Goal: Task Accomplishment & Management: Complete application form

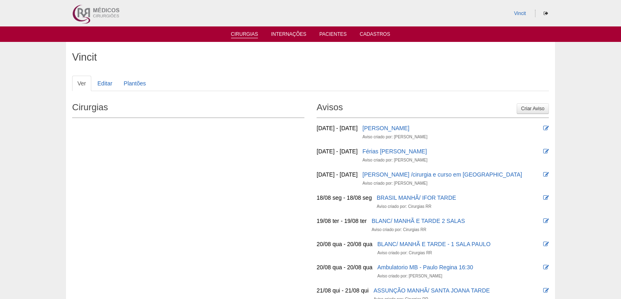
click at [240, 36] on link "Cirurgias" at bounding box center [244, 34] width 27 height 7
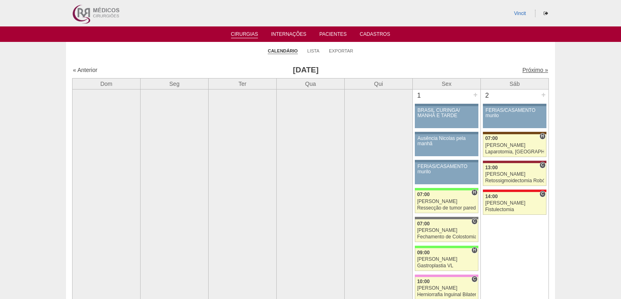
click at [522, 68] on link "Próximo »" at bounding box center [535, 70] width 26 height 7
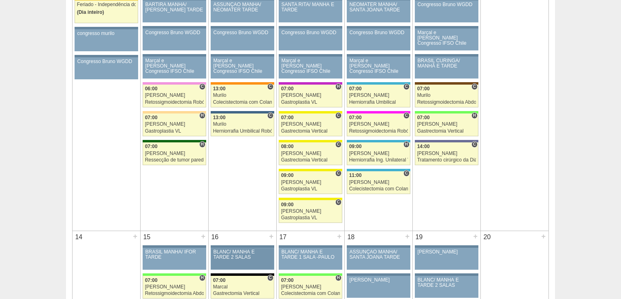
scroll to position [554, 0]
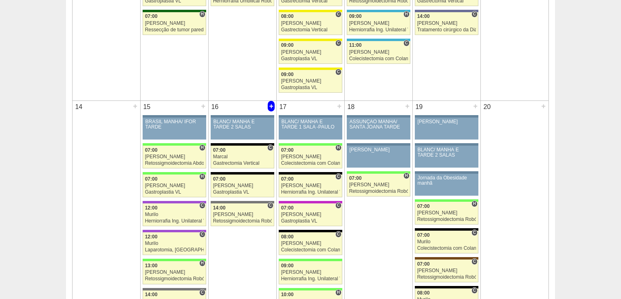
click at [271, 103] on div "+" at bounding box center [271, 106] width 7 height 11
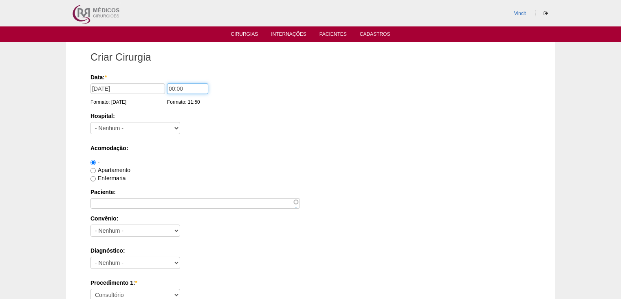
click at [176, 89] on input "00:00" at bounding box center [187, 89] width 41 height 11
click at [187, 90] on input "00:00" at bounding box center [187, 89] width 41 height 11
type input "0"
click at [174, 88] on input "1330" at bounding box center [187, 89] width 41 height 11
type input "13:30"
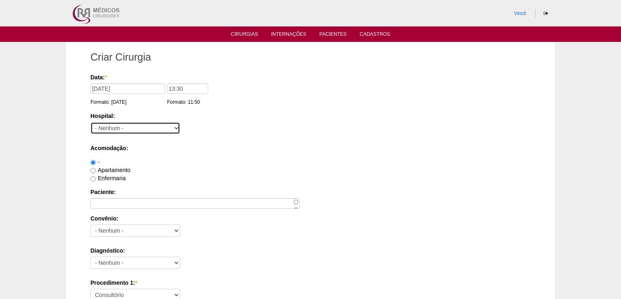
click at [140, 128] on select "- Nenhum - 9 de Julho Albert Einstein Alvorada América Assunção Bartira Benefic…" at bounding box center [135, 128] width 90 height 12
select select "15"
click at [90, 122] on select "- Nenhum - 9 de Julho Albert Einstein Alvorada América Assunção Bartira Benefic…" at bounding box center [135, 128] width 90 height 12
click at [92, 167] on label "Apartamento" at bounding box center [110, 170] width 40 height 7
click at [92, 168] on input "Apartamento" at bounding box center [92, 170] width 5 height 5
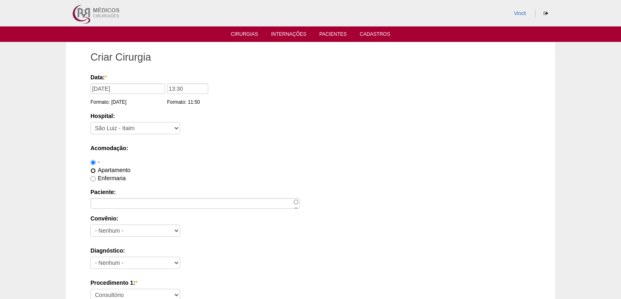
radio input "true"
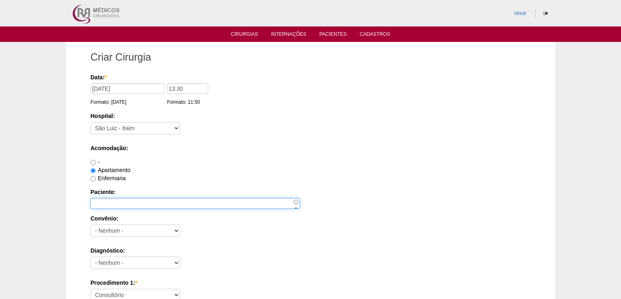
click at [101, 199] on input "Paciente:" at bounding box center [194, 203] width 209 height 11
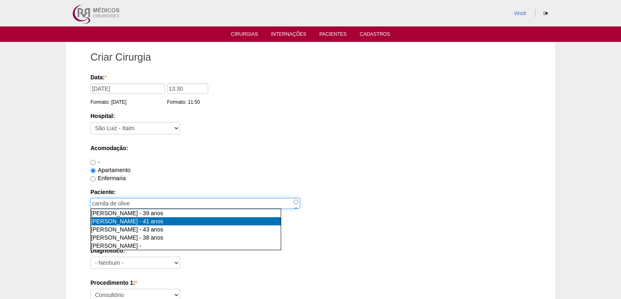
type input "CAMILA DE OLIVEIRA NEDER AQUINO [nid:56813]"
click at [107, 220] on span "CAMILA DE OLIVEIRA NEDER AQUINO" at bounding box center [114, 221] width 47 height 7
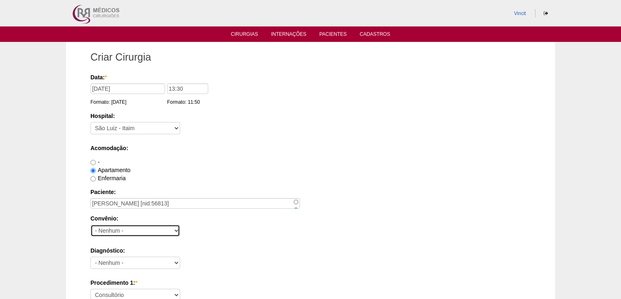
click at [106, 228] on select "- Nenhum - Abet Afresp Allianz Amil Blue Life Caasp Cabesp Caixa de Pensões Car…" at bounding box center [135, 231] width 90 height 12
select select "25"
click at [90, 225] on select "- Nenhum - Abet Afresp Allianz Amil Blue Life Caasp Cabesp Caixa de Pensões Car…" at bounding box center [135, 231] width 90 height 12
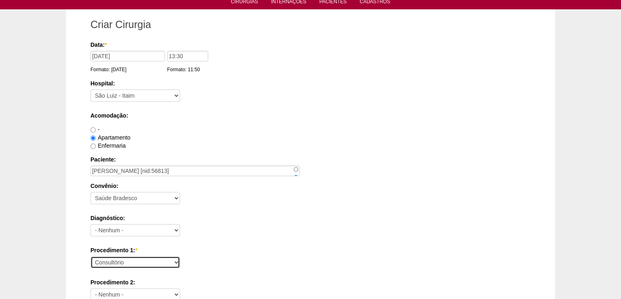
click at [101, 262] on select "Consultório Abscesso Hepático - Drenagem Abscesso perianal Amputação Abdômino P…" at bounding box center [135, 263] width 90 height 12
select select "3735"
click at [90, 257] on select "Consultório Abscesso Hepático - Drenagem Abscesso perianal Amputação Abdômino P…" at bounding box center [135, 263] width 90 height 12
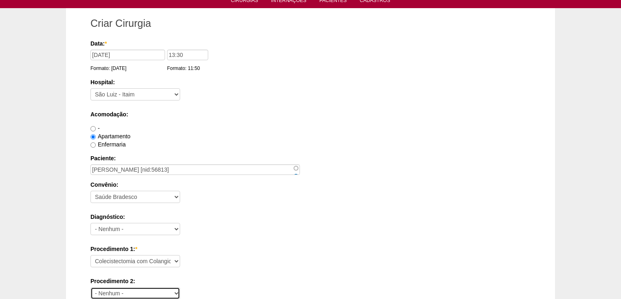
click at [117, 293] on select "- Nenhum - Consultório Abscesso Hepático - Drenagem Abscesso perianal Amputação…" at bounding box center [135, 294] width 90 height 12
click at [112, 291] on select "- Nenhum - Consultório Abscesso Hepático - Drenagem Abscesso perianal Amputação…" at bounding box center [135, 294] width 90 height 12
select select "4003"
click at [90, 288] on select "- Nenhum - Consultório Abscesso Hepático - Drenagem Abscesso perianal Amputação…" at bounding box center [135, 294] width 90 height 12
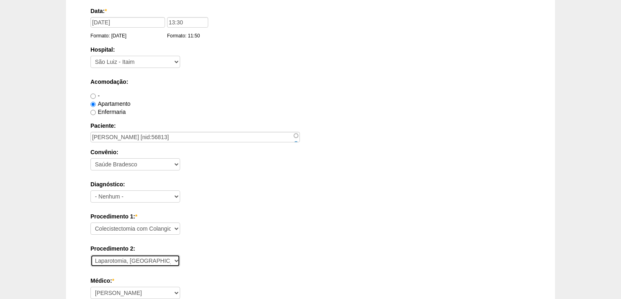
scroll to position [99, 0]
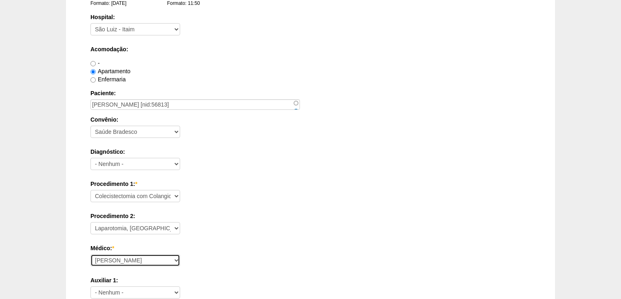
click at [120, 260] on select "Ana Paula Bruno Felipe Rossi Geraldo Igor Benevides Isabella Juliana Luiz Guilh…" at bounding box center [135, 261] width 90 height 12
select select "35"
click at [90, 255] on select "Ana Paula Bruno Felipe Rossi Geraldo Igor Benevides Isabella Juliana Luiz Guilh…" at bounding box center [135, 261] width 90 height 12
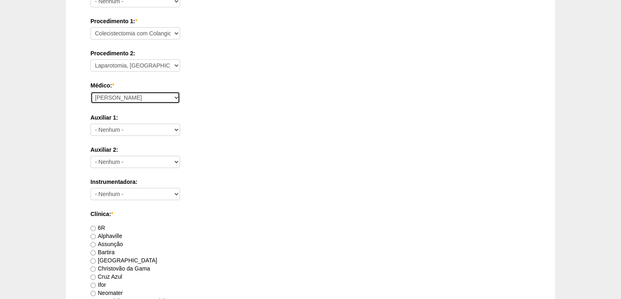
scroll to position [327, 0]
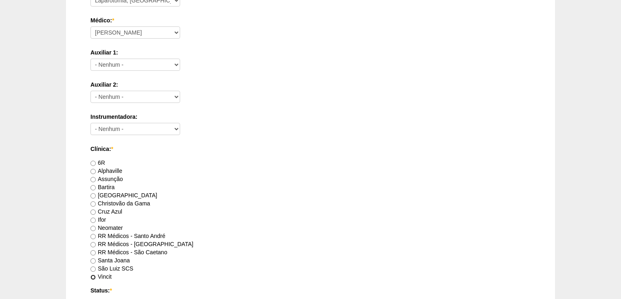
click at [91, 275] on input "Vincit" at bounding box center [92, 277] width 5 height 5
radio input "true"
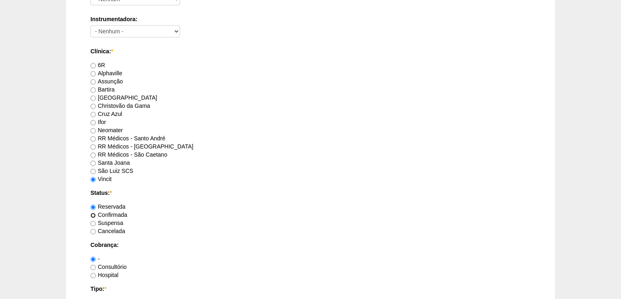
click at [92, 214] on input "Confirmada" at bounding box center [92, 215] width 5 height 5
radio input "true"
click at [93, 266] on input "Consultório" at bounding box center [92, 267] width 5 height 5
radio input "true"
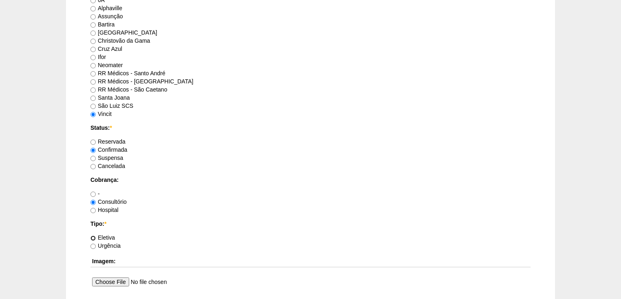
click at [95, 236] on input "Eletiva" at bounding box center [92, 238] width 5 height 5
radio input "true"
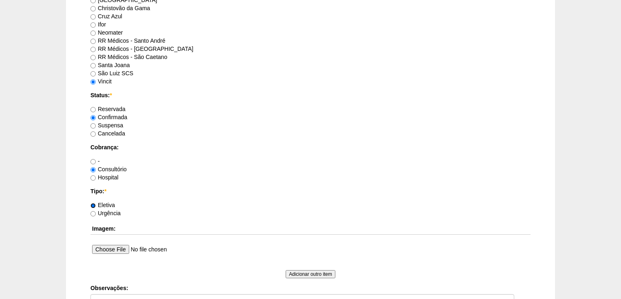
scroll to position [555, 0]
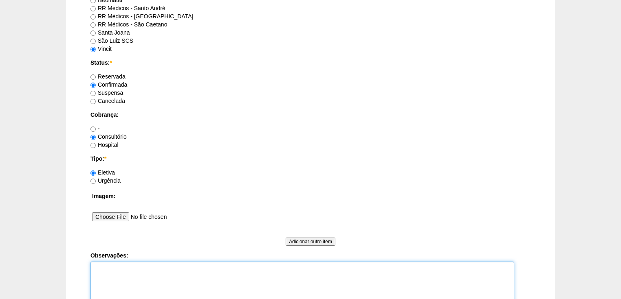
click at [98, 266] on textarea "Observações:" at bounding box center [302, 284] width 424 height 45
click at [119, 276] on textarea "Vincit - Particular Anestesia:Dr Renan" at bounding box center [302, 284] width 424 height 45
click at [148, 276] on textarea "Vincit - Particular Anestesia: Dr Renan" at bounding box center [302, 284] width 424 height 45
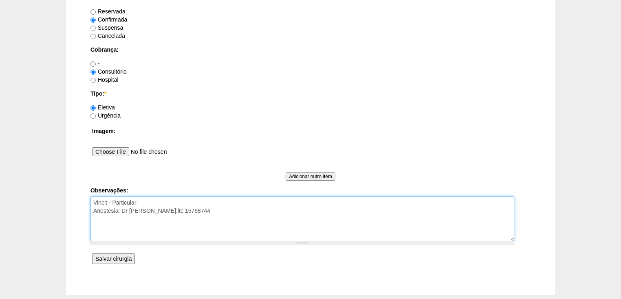
click at [121, 220] on textarea "Vincit - Particular Anestesia: Dr Renan Reserva:itc 15768744" at bounding box center [302, 219] width 424 height 45
drag, startPoint x: 110, startPoint y: 220, endPoint x: 136, endPoint y: 243, distance: 34.6
click at [136, 243] on div at bounding box center [302, 244] width 424 height 4
type textarea "Vincit - Particular Anestesia: Dr Renan Reserva:ITC 15768744"
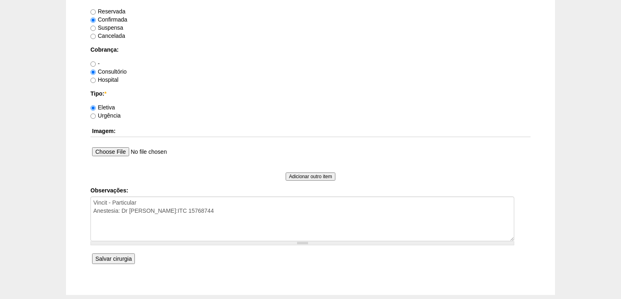
click at [120, 258] on input "Salvar cirurgia" at bounding box center [113, 259] width 43 height 11
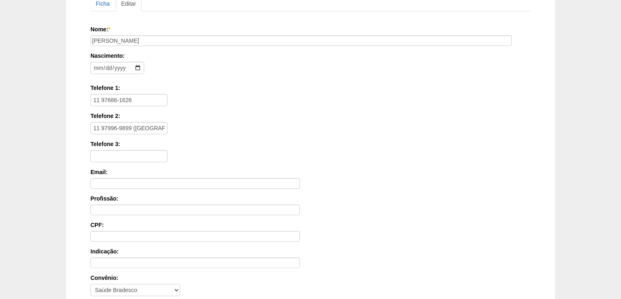
scroll to position [163, 0]
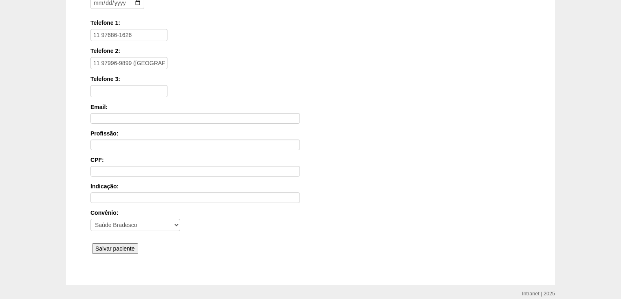
click at [117, 247] on input "Salvar paciente" at bounding box center [115, 249] width 46 height 11
